Goal: Subscribe to service/newsletter

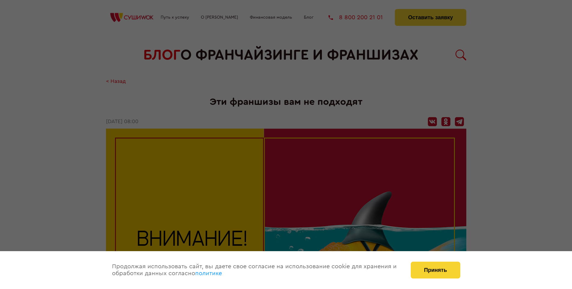
scroll to position [658, 0]
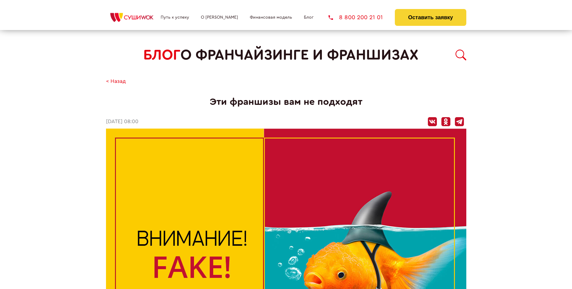
scroll to position [658, 0]
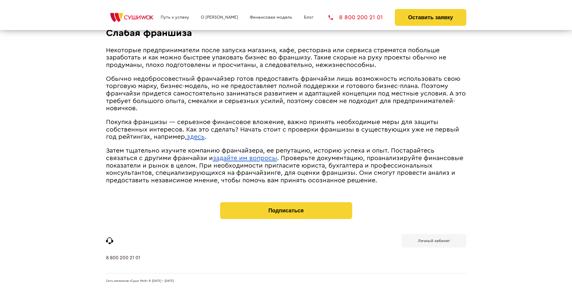
click at [434, 240] on b "Личный кабинет" at bounding box center [434, 241] width 32 height 4
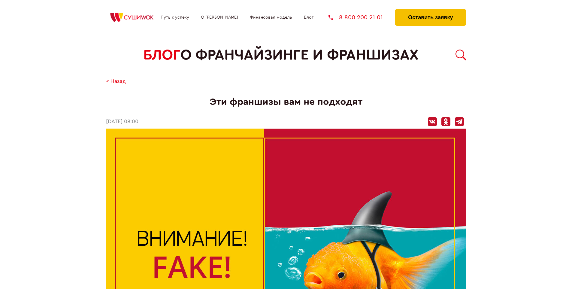
click at [430, 11] on button "Оставить заявку" at bounding box center [430, 17] width 71 height 17
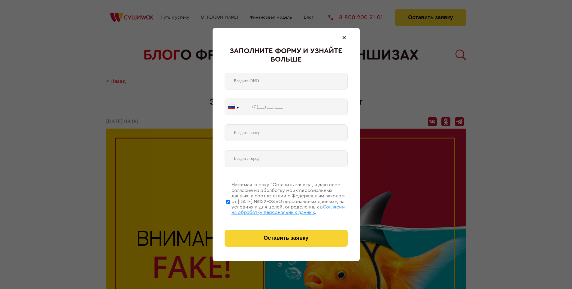
click at [278, 209] on span "Согласии на обработку персональных данных" at bounding box center [289, 210] width 114 height 10
click at [230, 209] on input "Нажимая кнопку “Оставить заявку”, я даю свое согласие на обработку моих персона…" at bounding box center [228, 202] width 4 height 48
checkbox input "false"
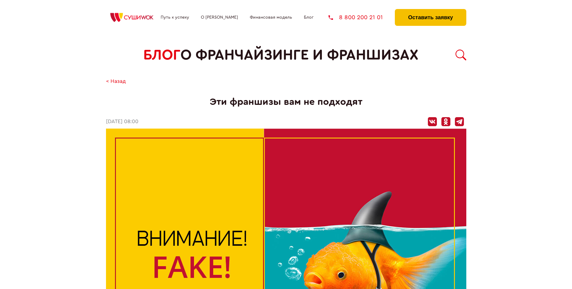
click at [430, 11] on button "Оставить заявку" at bounding box center [430, 17] width 71 height 17
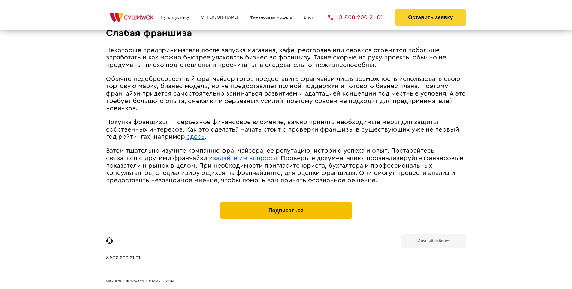
click at [286, 204] on button "Подписаться" at bounding box center [286, 210] width 132 height 17
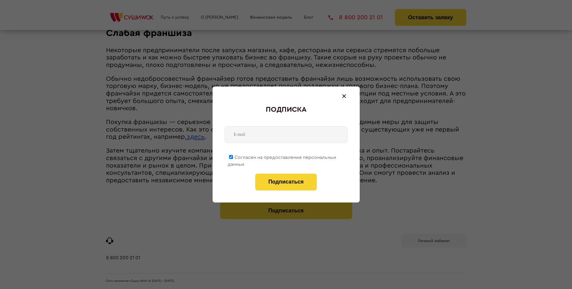
click at [282, 156] on span "Согласен на предоставление персональных данных" at bounding box center [282, 161] width 109 height 12
click at [233, 156] on input "Согласен на предоставление персональных данных" at bounding box center [231, 157] width 4 height 4
checkbox input "false"
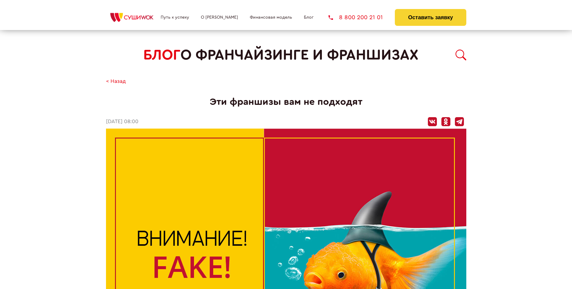
scroll to position [658, 0]
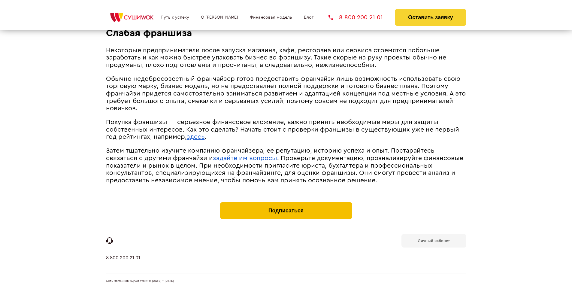
click at [286, 204] on button "Подписаться" at bounding box center [286, 210] width 132 height 17
